Goal: Transaction & Acquisition: Book appointment/travel/reservation

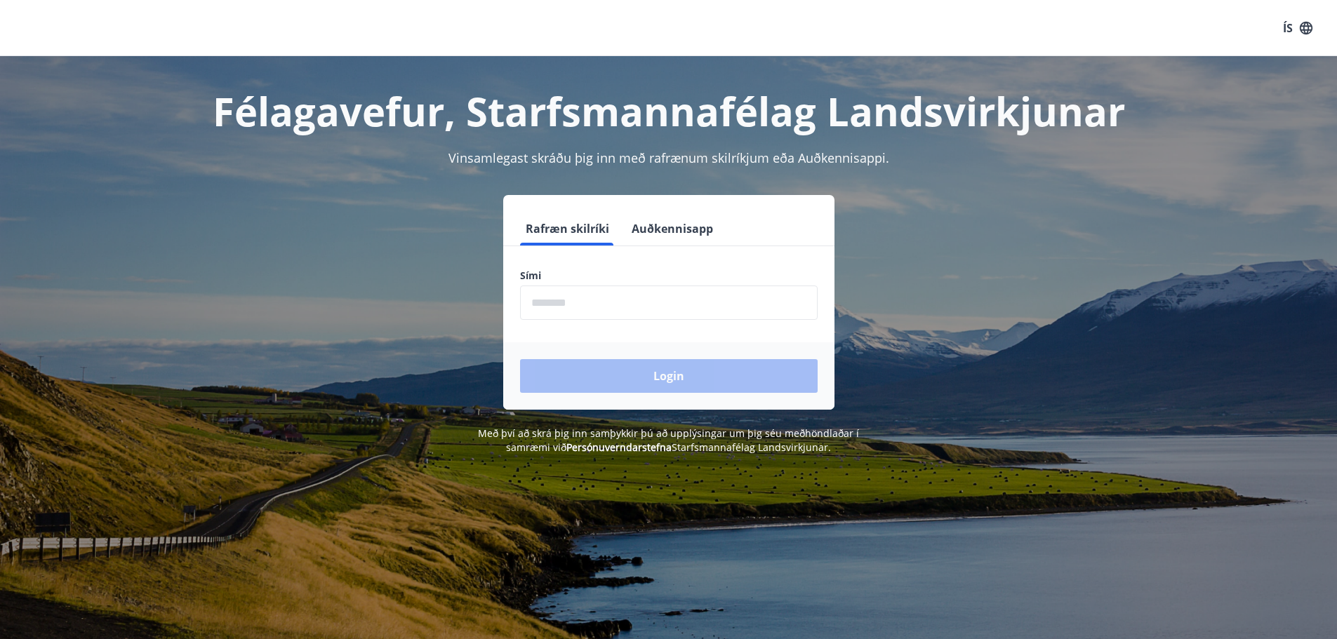
click at [571, 303] on input "phone" at bounding box center [669, 303] width 298 height 34
type input "********"
click at [677, 371] on button "Login" at bounding box center [669, 376] width 298 height 34
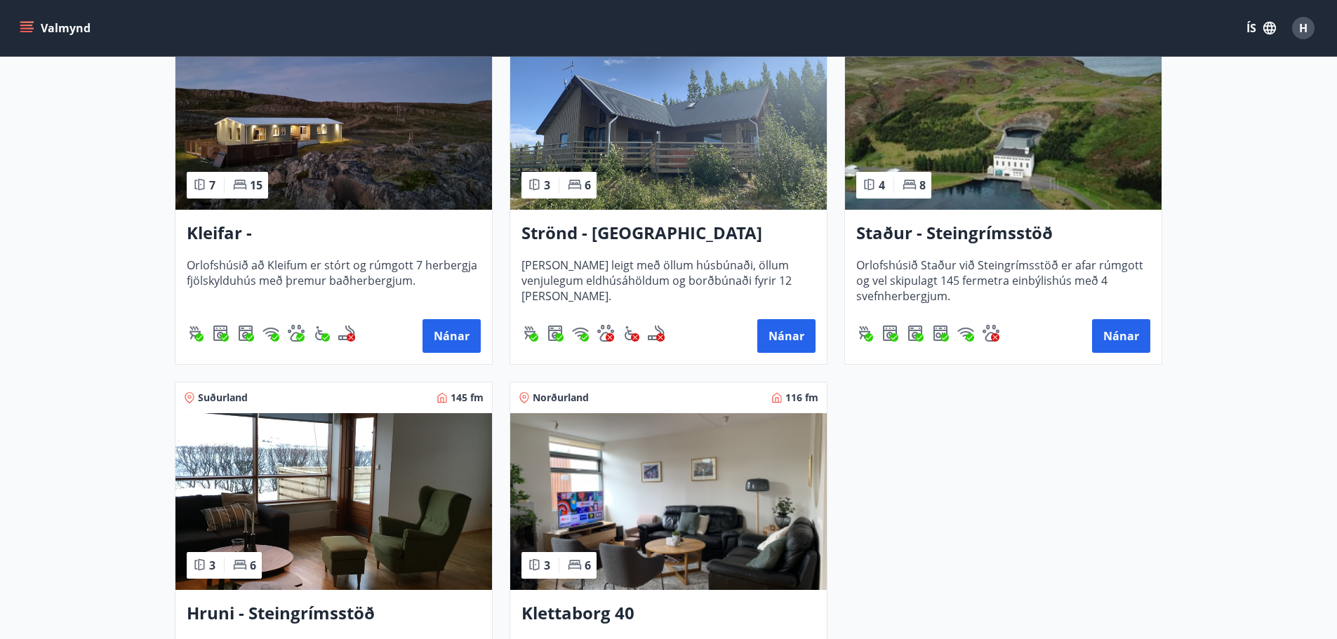
scroll to position [702, 0]
click at [1123, 336] on button "Nánar" at bounding box center [1121, 336] width 58 height 34
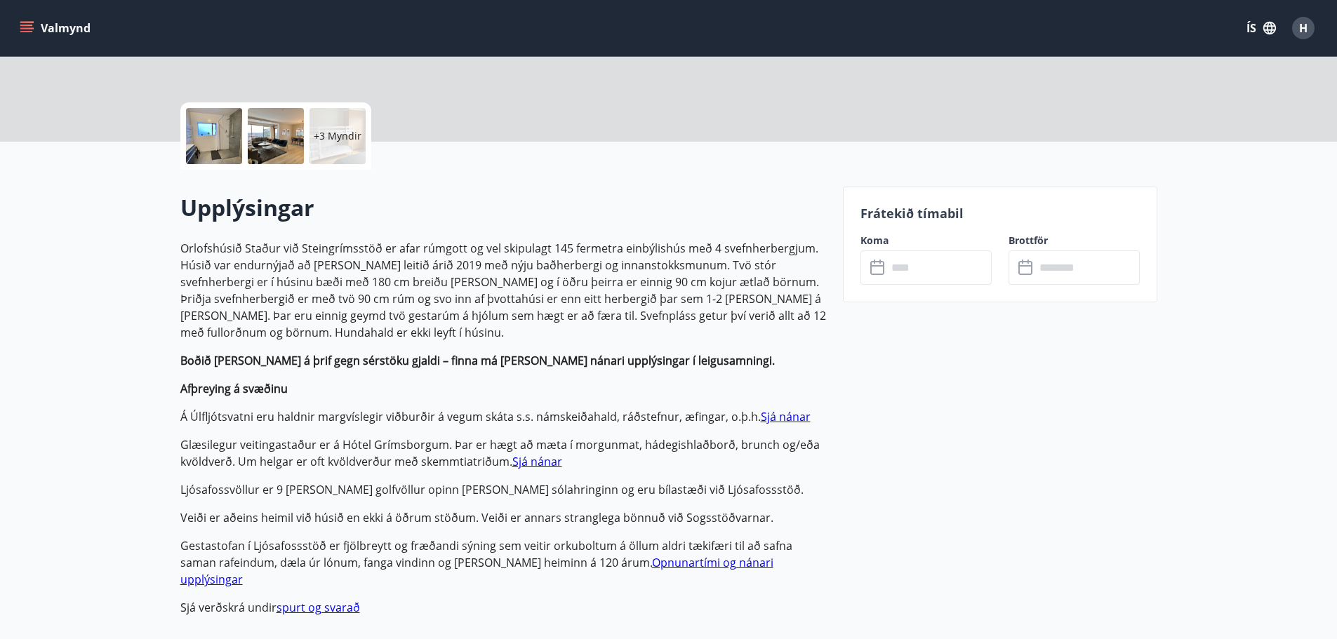
scroll to position [281, 0]
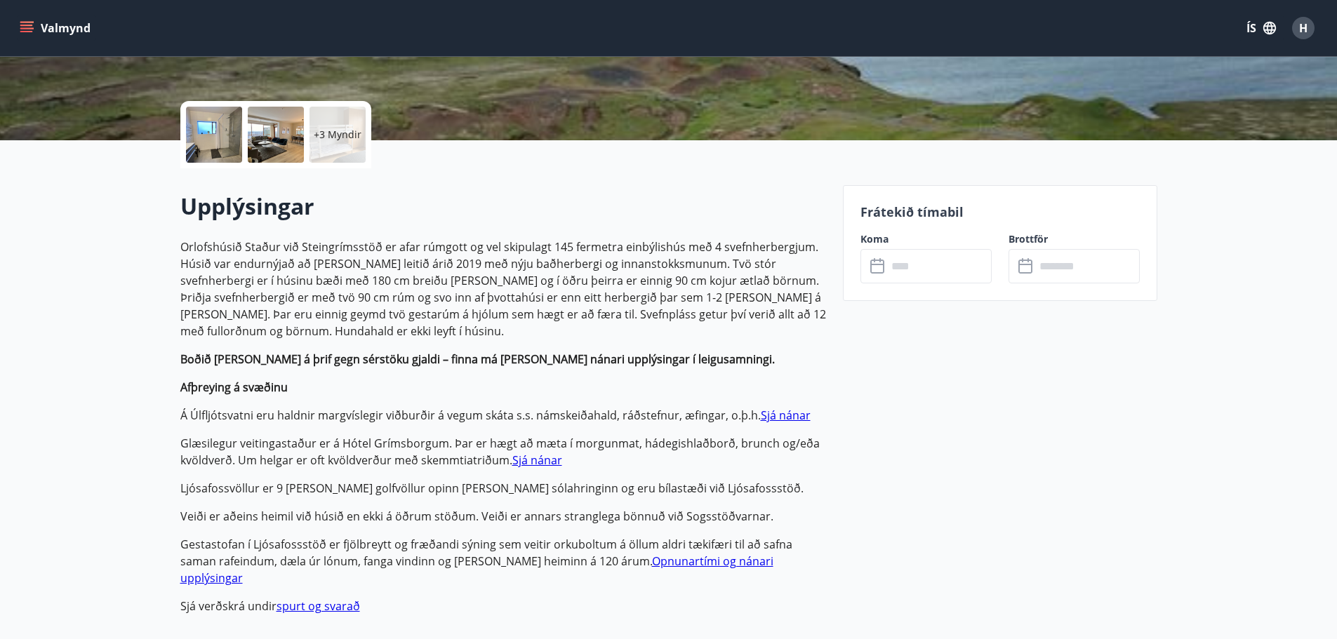
click at [917, 279] on input "text" at bounding box center [939, 266] width 105 height 34
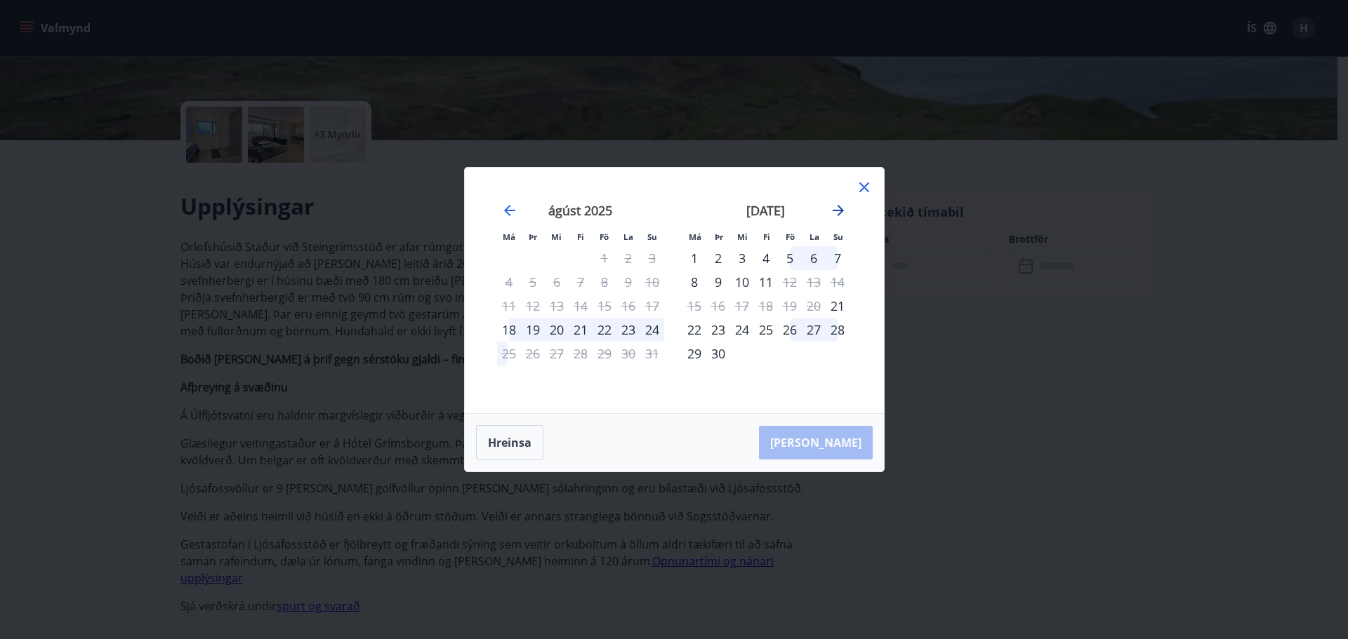
click at [832, 213] on icon "Move forward to switch to the next month." at bounding box center [838, 210] width 17 height 17
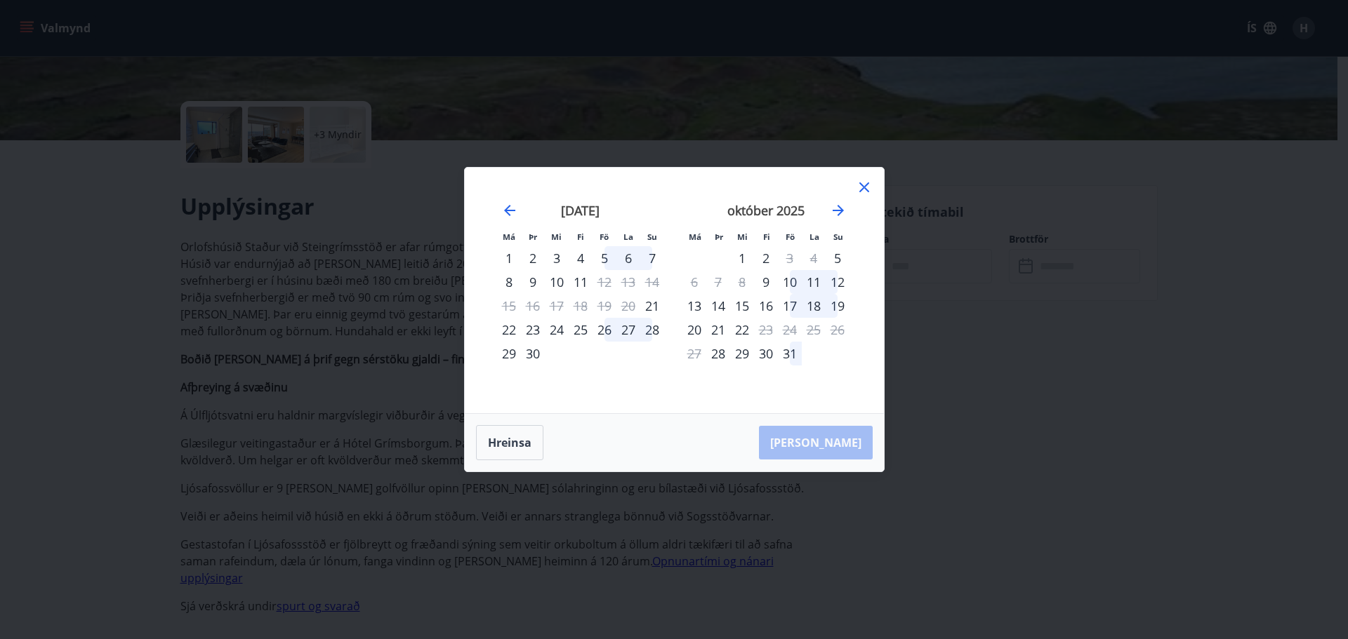
click at [859, 191] on icon at bounding box center [864, 187] width 17 height 17
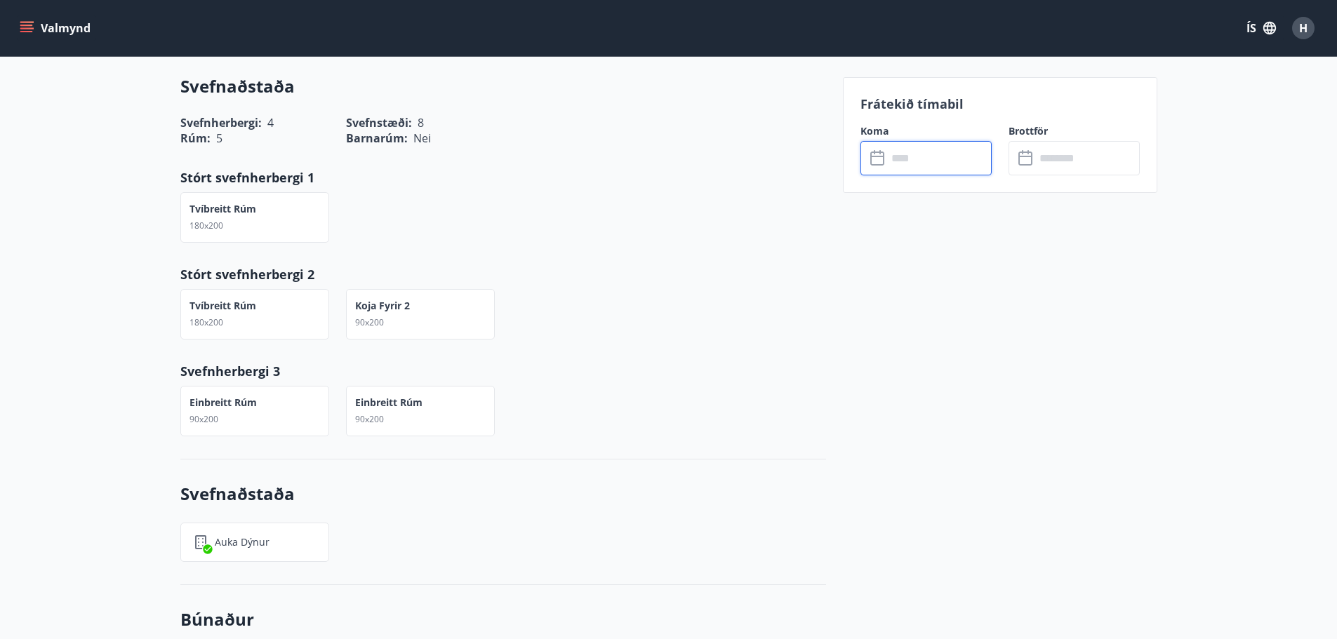
scroll to position [877, 0]
click at [743, 227] on div "Svefnaðstaða Svefnherbergi : 4 Svefnstæði : 8 Rúm : 5 Barnarúm : Nei Stórt svef…" at bounding box center [503, 257] width 646 height 408
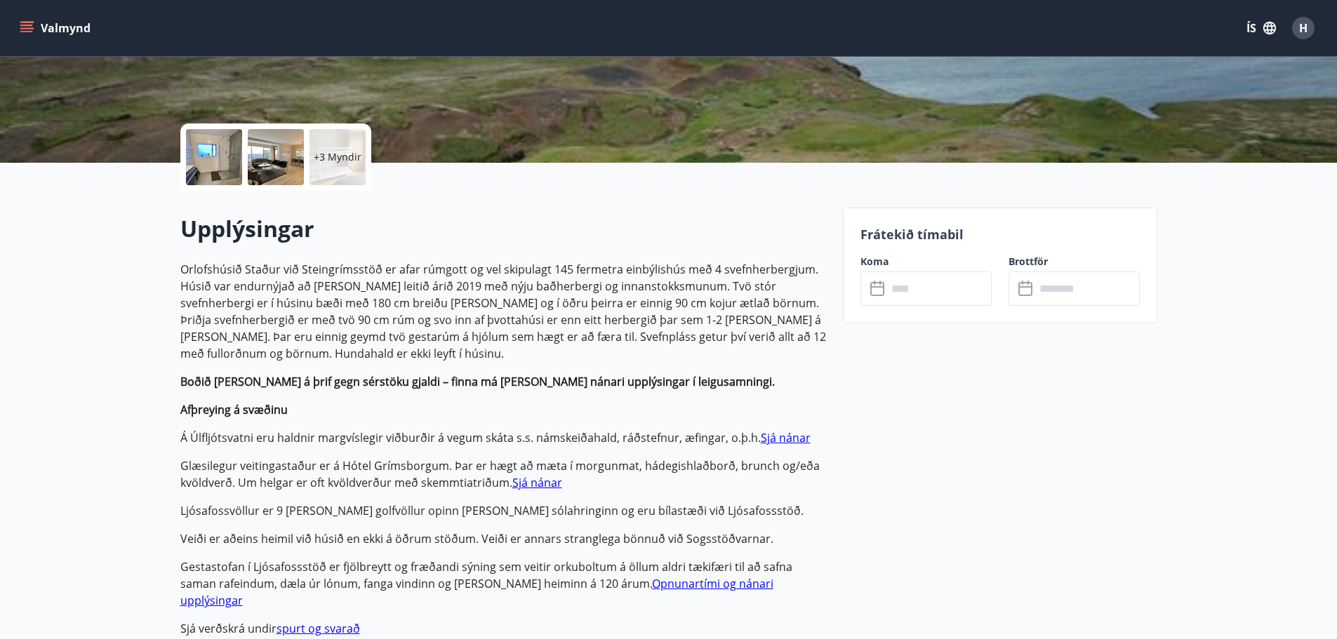
scroll to position [246, 0]
